Goal: Information Seeking & Learning: Learn about a topic

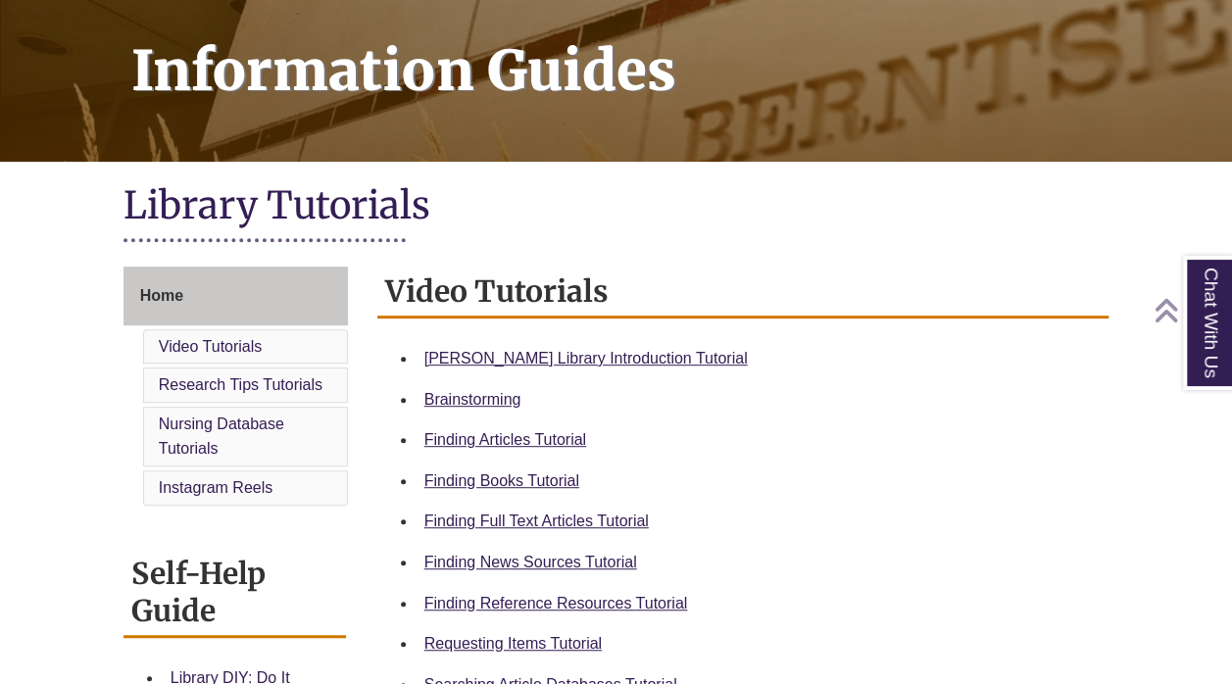
scroll to position [285, 0]
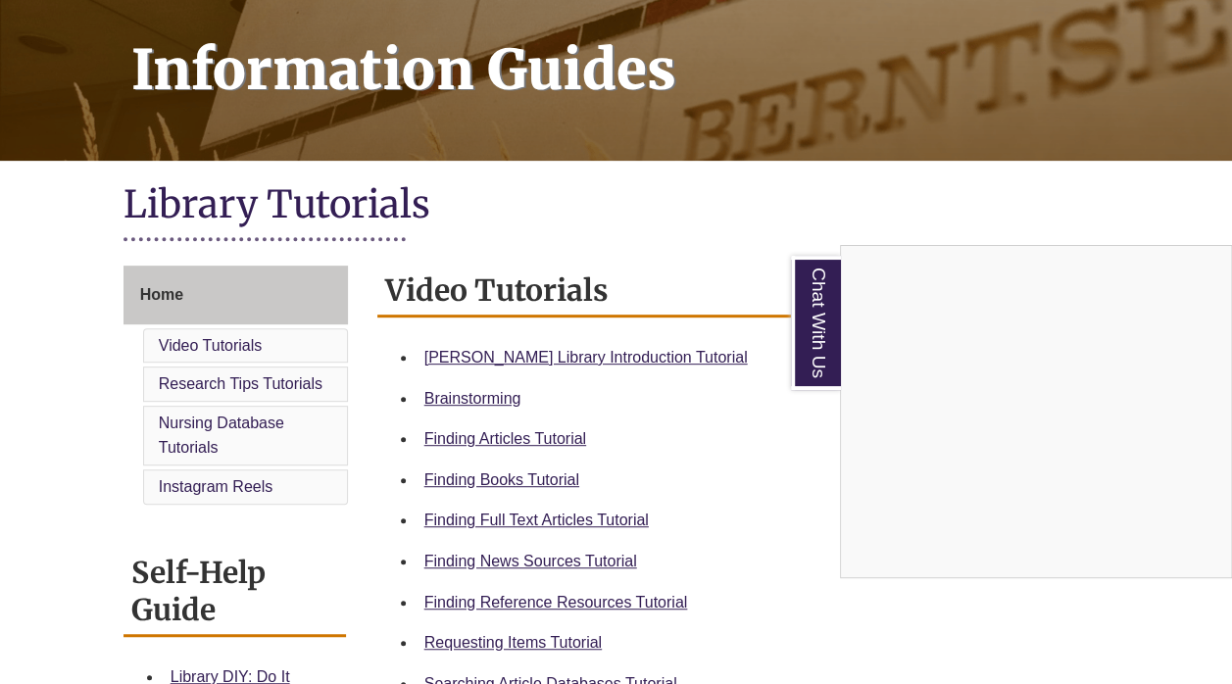
click at [576, 359] on div "Chat With Us" at bounding box center [616, 342] width 1232 height 684
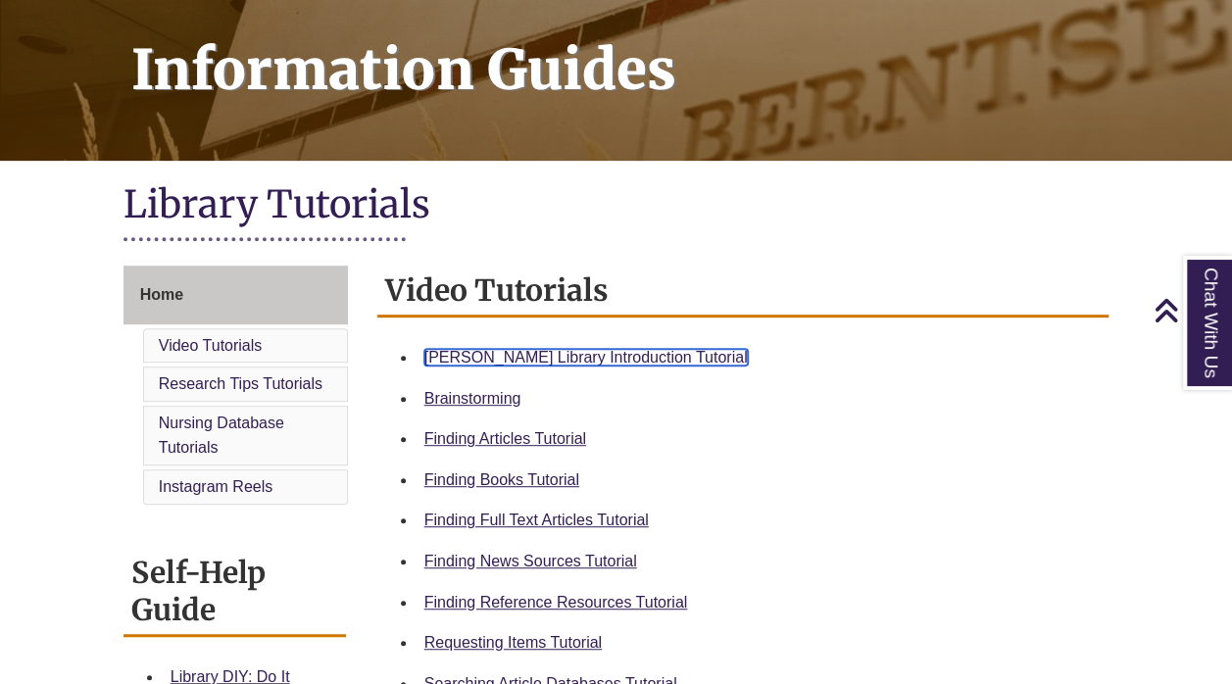
click at [604, 357] on link "Berntsen Library Introduction Tutorial" at bounding box center [585, 357] width 323 height 17
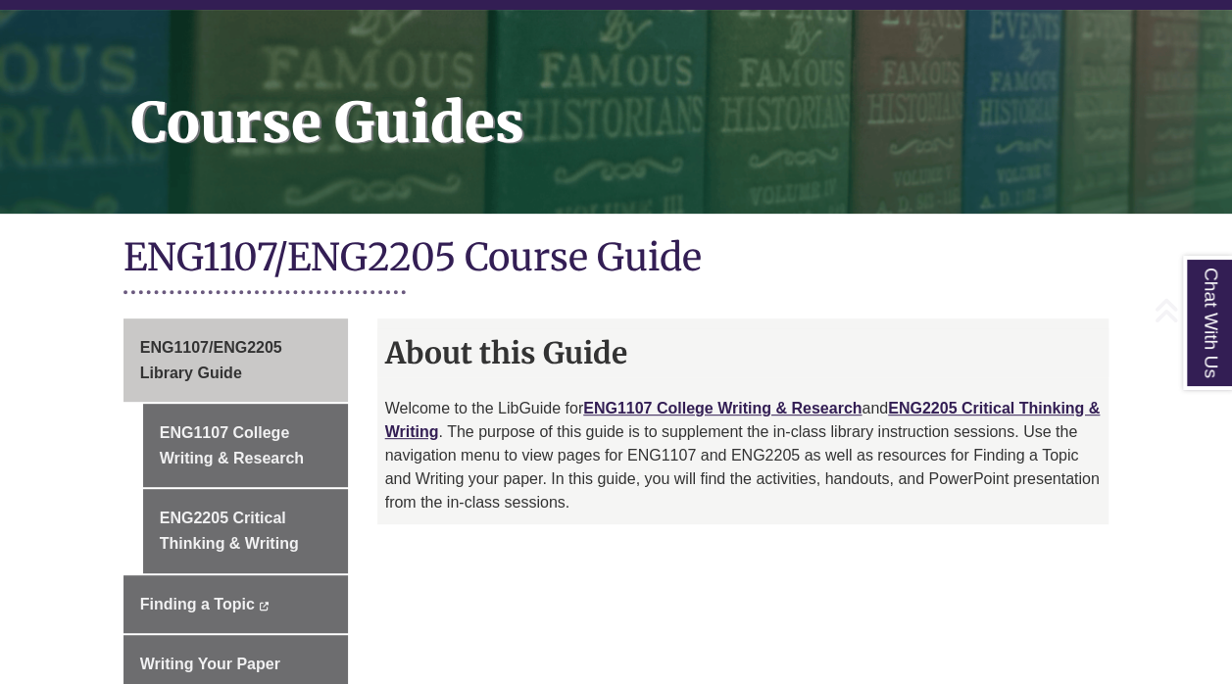
scroll to position [257, 0]
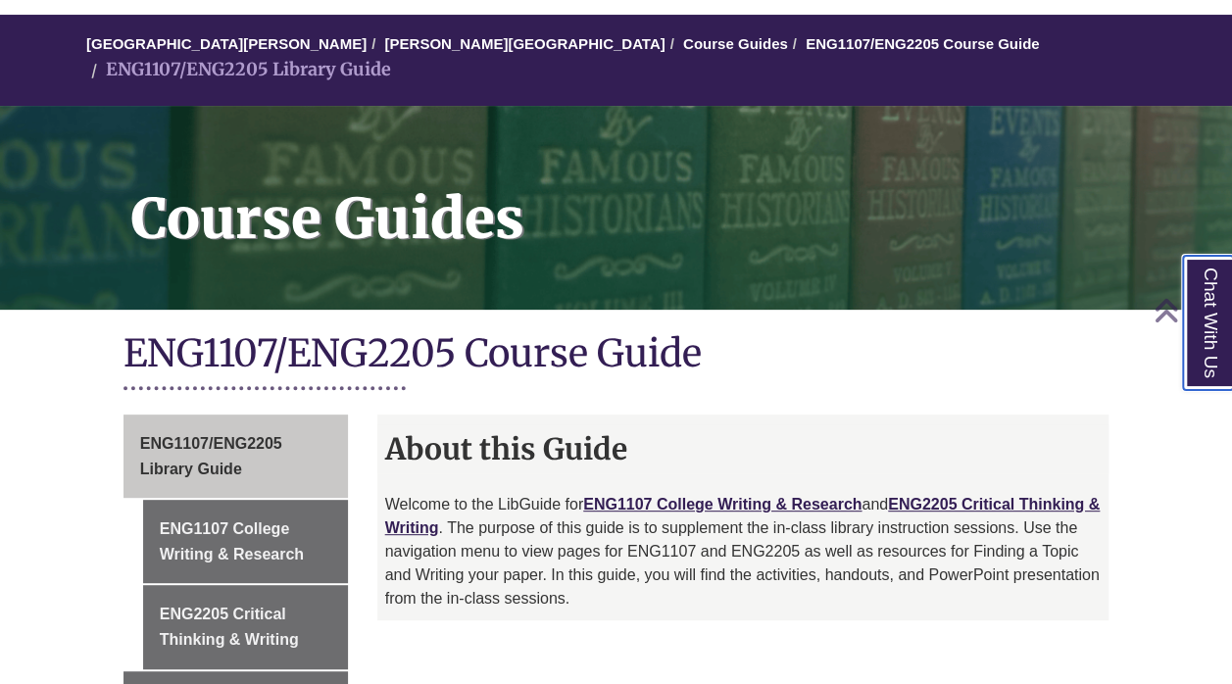
scroll to position [157, 0]
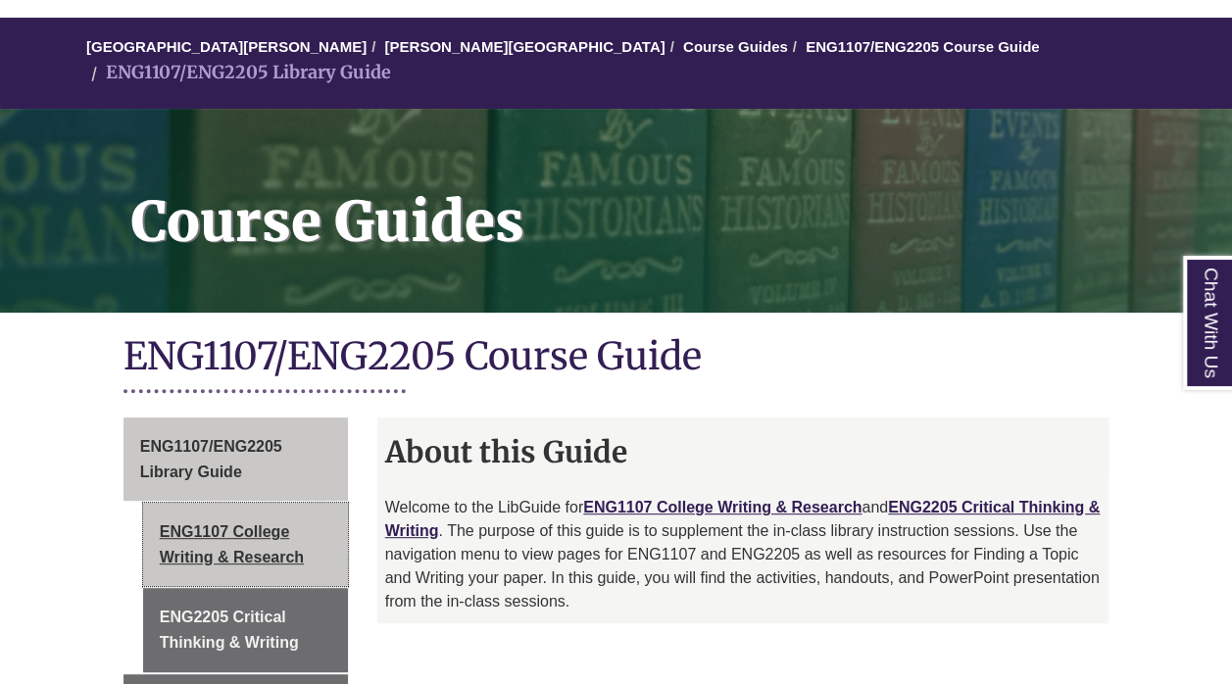
click at [276, 513] on link "ENG1107 College Writing & Research" at bounding box center [245, 544] width 205 height 83
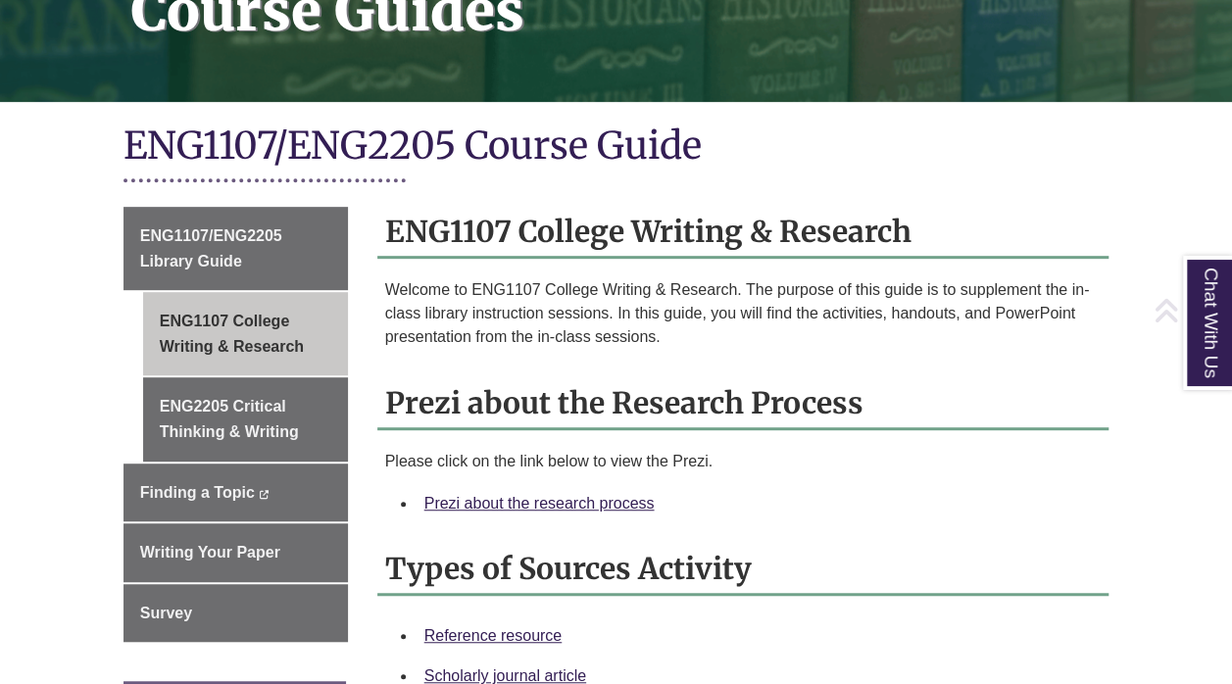
scroll to position [373, 0]
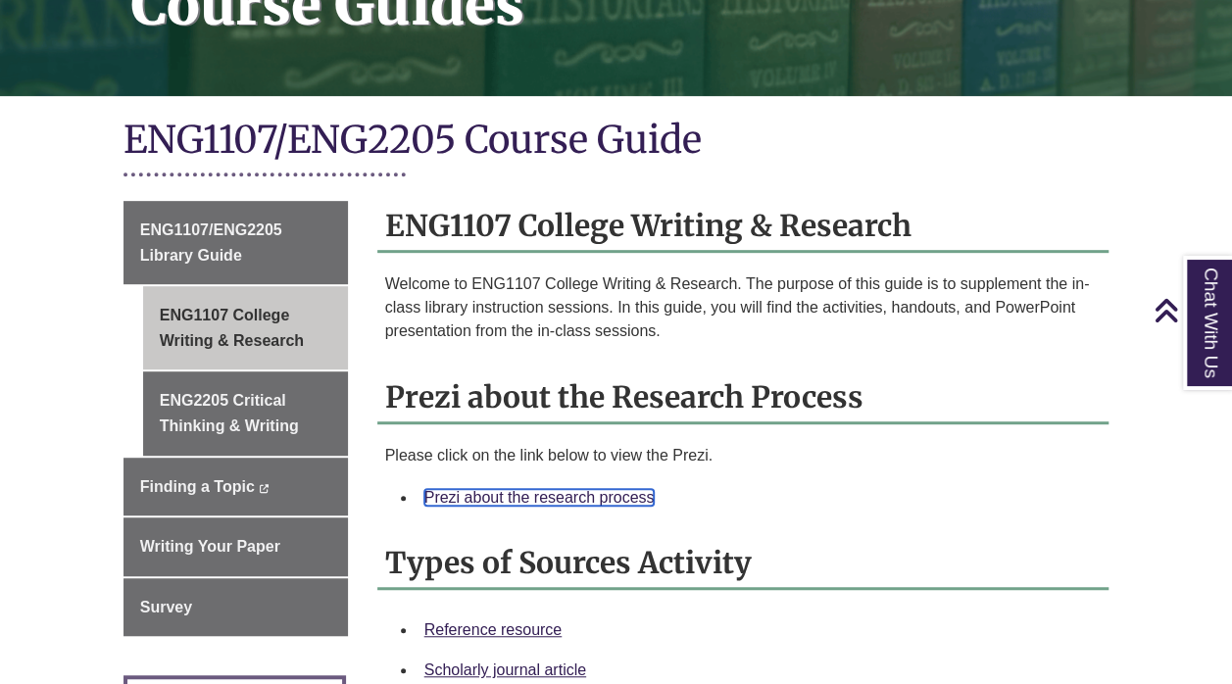
click at [545, 489] on link "Prezi about the research process" at bounding box center [539, 497] width 230 height 17
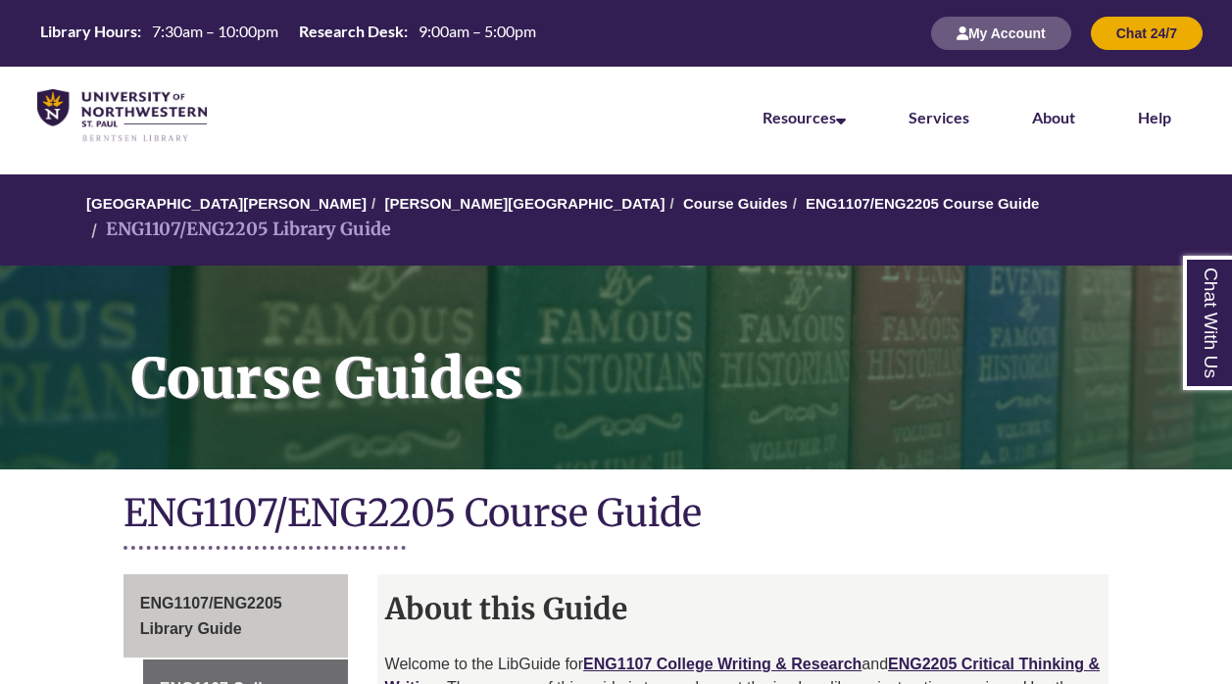
scroll to position [157, 0]
